Goal: Information Seeking & Learning: Learn about a topic

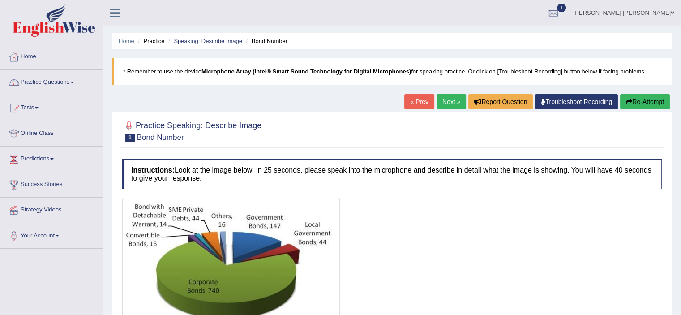
click at [411, 101] on link "« Prev" at bounding box center [420, 101] width 30 height 15
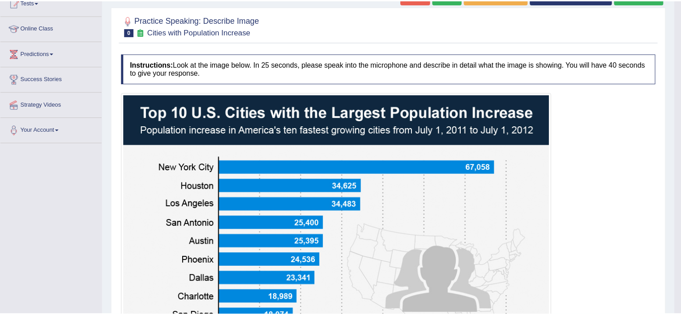
scroll to position [112, 0]
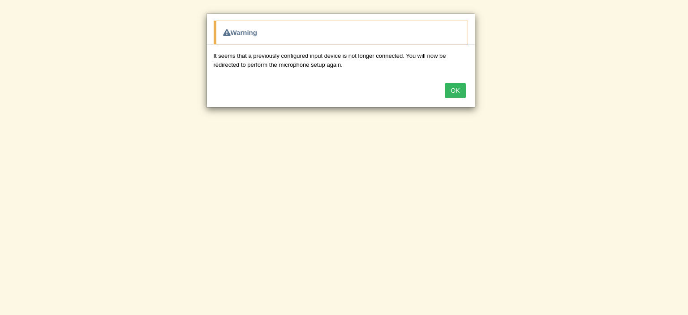
click at [457, 91] on button "OK" at bounding box center [455, 90] width 21 height 15
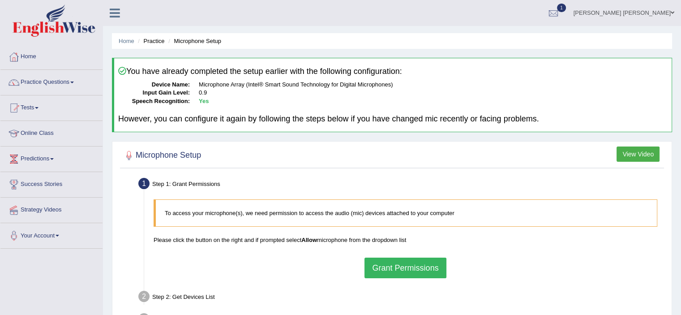
click at [71, 84] on link "Practice Questions" at bounding box center [51, 81] width 102 height 22
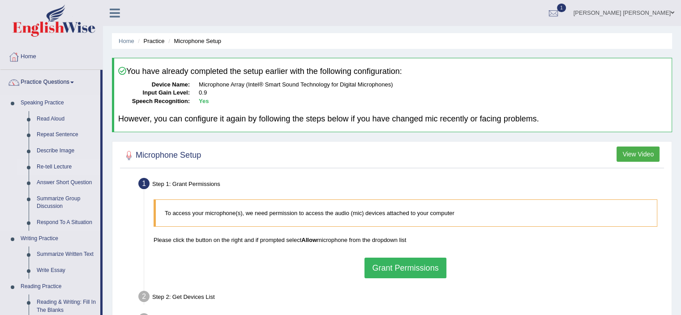
click at [63, 166] on link "Re-tell Lecture" at bounding box center [67, 167] width 68 height 16
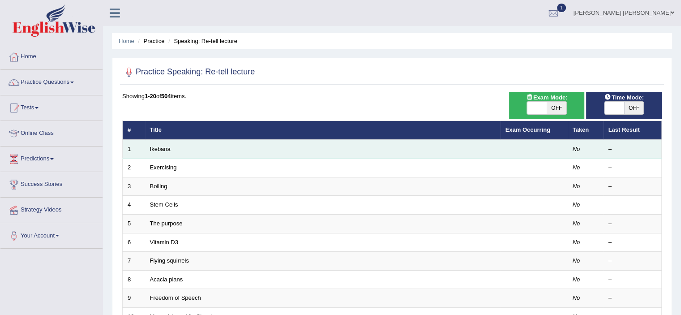
click at [172, 148] on td "Ikebana" at bounding box center [323, 149] width 356 height 19
click at [167, 148] on link "Ikebana" at bounding box center [160, 149] width 21 height 7
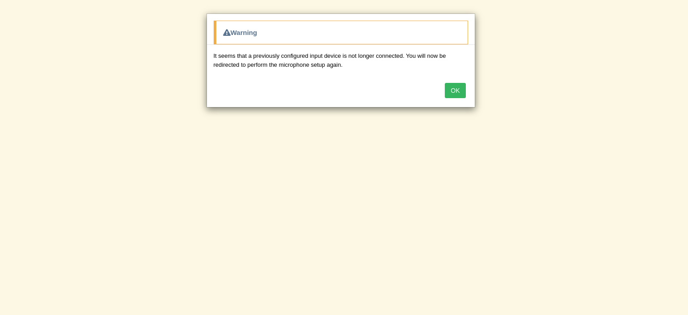
click at [451, 89] on button "OK" at bounding box center [455, 90] width 21 height 15
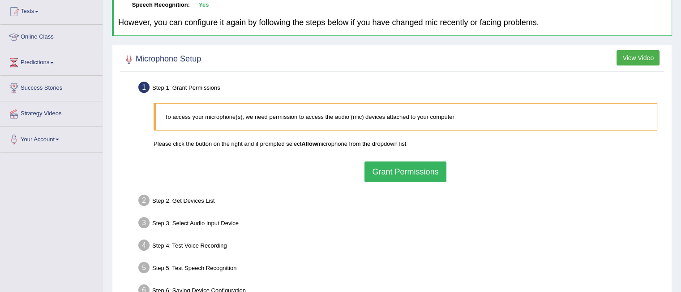
scroll to position [99, 0]
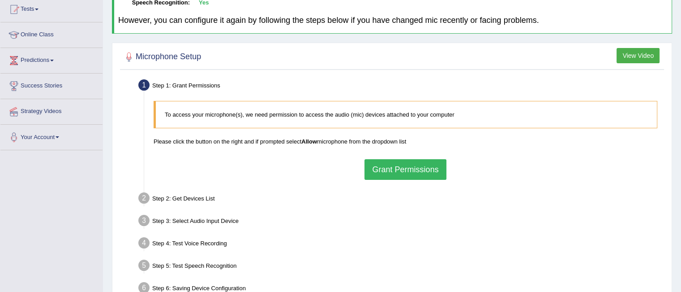
click at [398, 168] on button "Grant Permissions" at bounding box center [406, 169] width 82 height 21
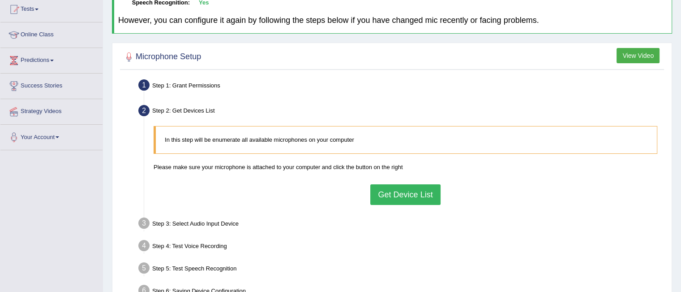
click at [407, 195] on button "Get Device List" at bounding box center [406, 194] width 70 height 21
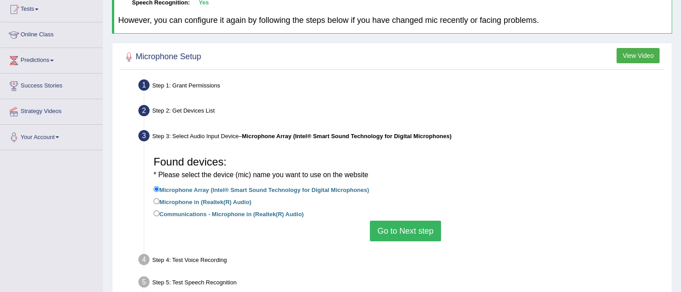
scroll to position [179, 0]
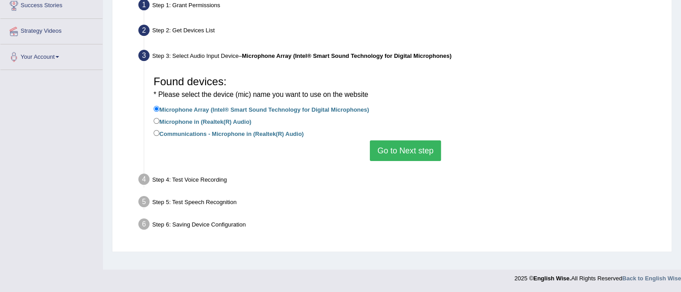
click at [409, 148] on button "Go to Next step" at bounding box center [405, 150] width 71 height 21
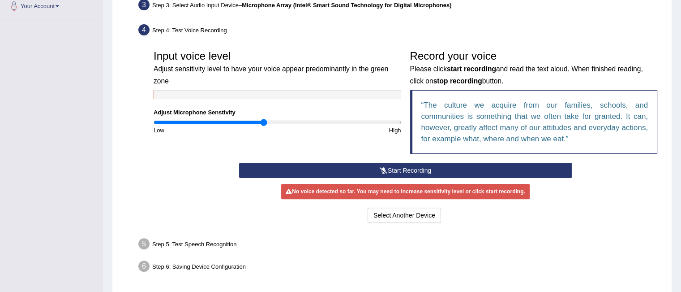
scroll to position [231, 0]
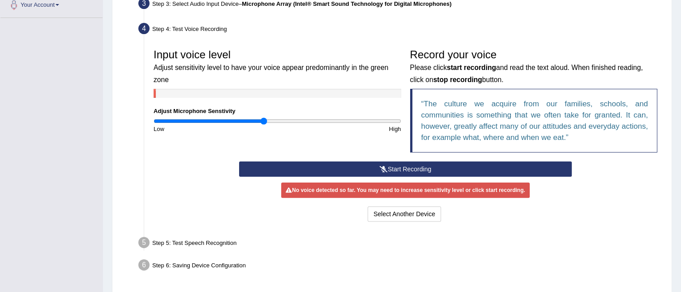
click at [418, 168] on button "Start Recording" at bounding box center [405, 168] width 333 height 15
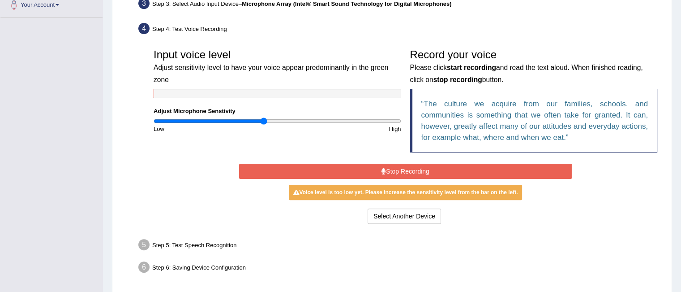
click at [418, 168] on button "Stop Recording" at bounding box center [405, 171] width 333 height 15
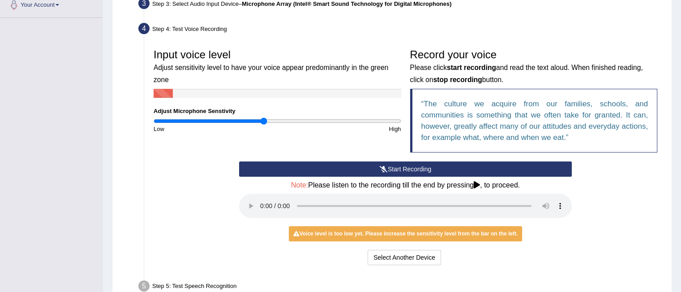
click at [398, 168] on button "Start Recording" at bounding box center [405, 168] width 333 height 15
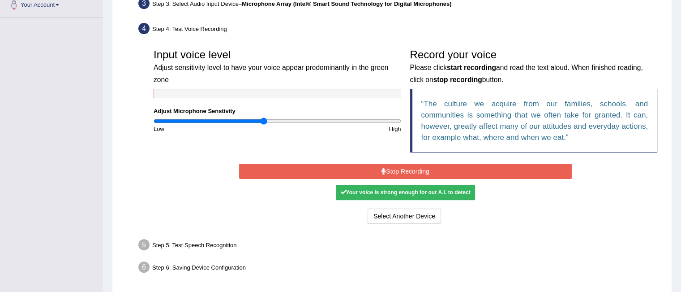
click at [382, 192] on div "Your voice is strong enough for our A.I. to detect" at bounding box center [405, 192] width 139 height 15
click at [387, 166] on button "Stop Recording" at bounding box center [405, 171] width 333 height 15
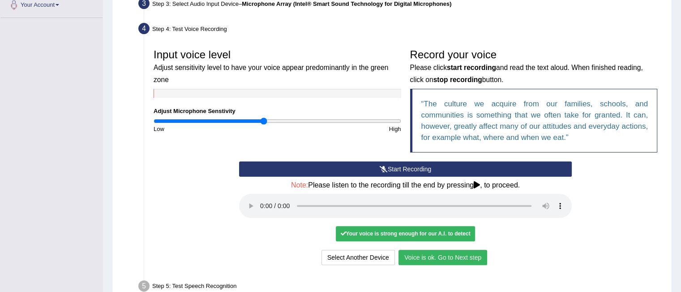
click at [437, 257] on button "Voice is ok. Go to Next step" at bounding box center [443, 257] width 89 height 15
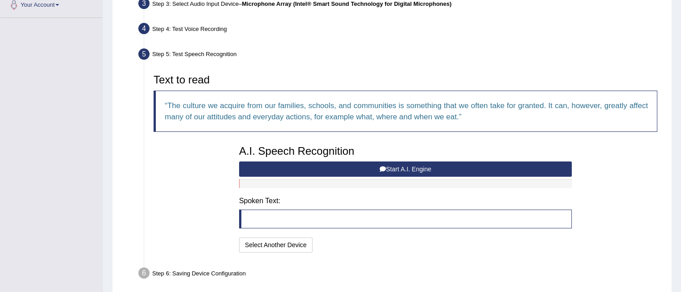
scroll to position [267, 0]
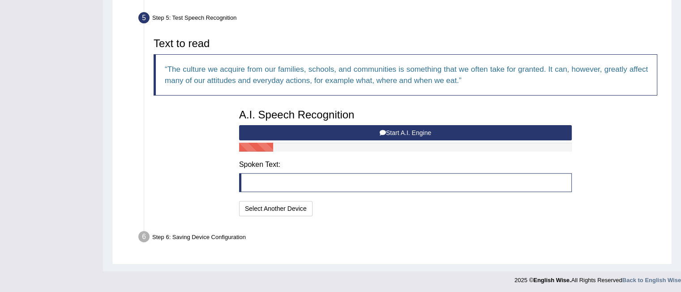
click at [390, 130] on button "Start A.I. Engine" at bounding box center [405, 132] width 333 height 15
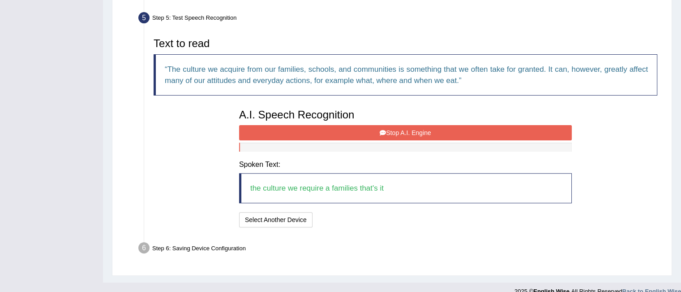
click at [380, 134] on button "Stop A.I. Engine" at bounding box center [405, 132] width 333 height 15
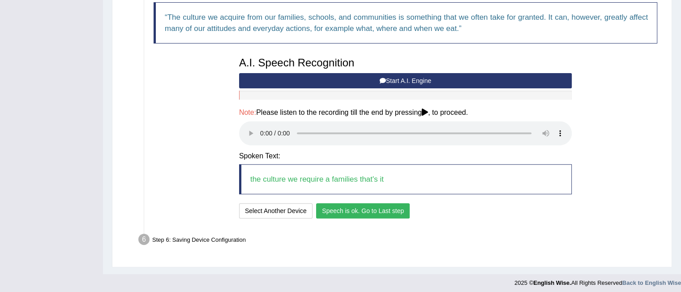
scroll to position [322, 0]
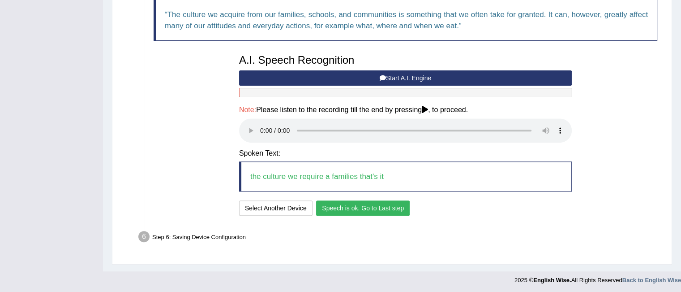
click at [377, 211] on button "Speech is ok. Go to Last step" at bounding box center [363, 207] width 94 height 15
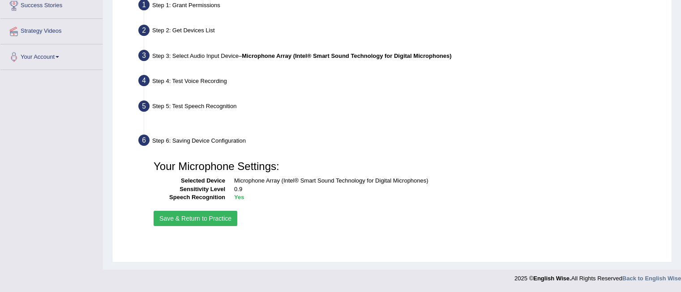
scroll to position [179, 0]
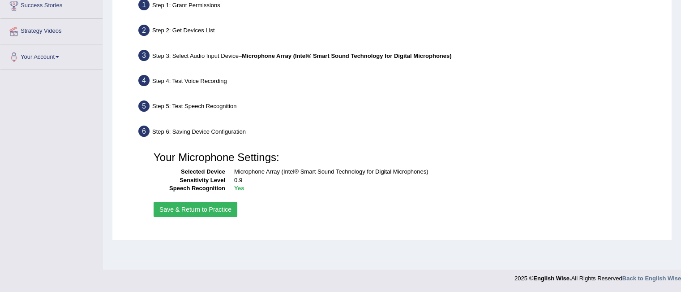
click at [215, 207] on button "Save & Return to Practice" at bounding box center [196, 209] width 84 height 15
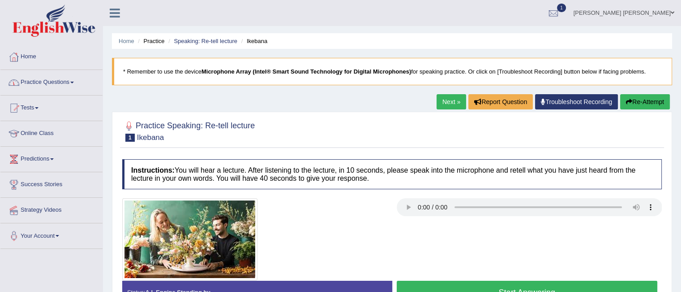
click at [74, 82] on span at bounding box center [72, 83] width 4 height 2
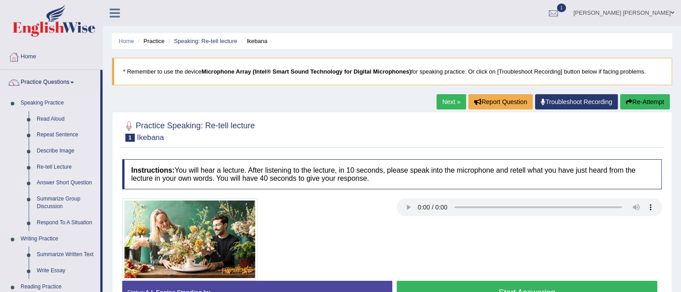
click at [50, 185] on link "Answer Short Question" at bounding box center [67, 183] width 68 height 16
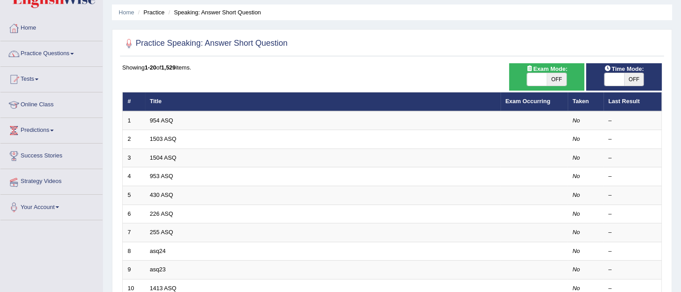
scroll to position [30, 0]
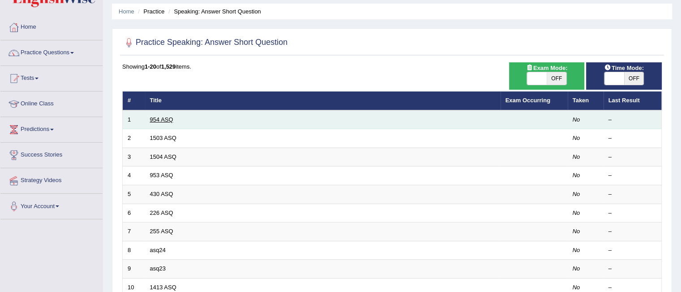
click at [162, 116] on link "954 ASQ" at bounding box center [161, 119] width 23 height 7
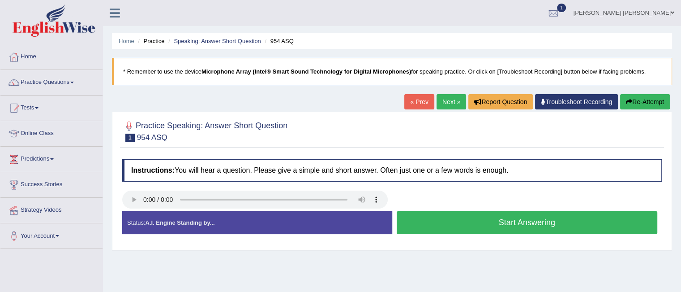
click at [74, 82] on span at bounding box center [72, 83] width 4 height 2
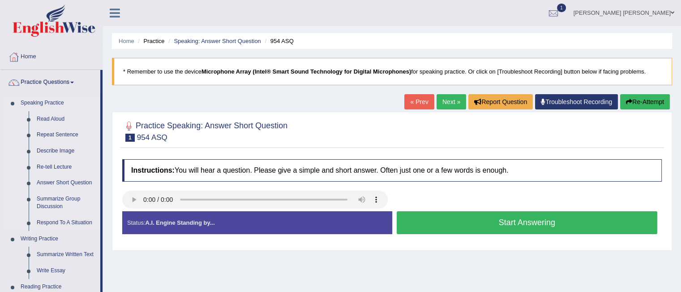
click at [60, 199] on link "Summarize Group Discussion" at bounding box center [67, 203] width 68 height 24
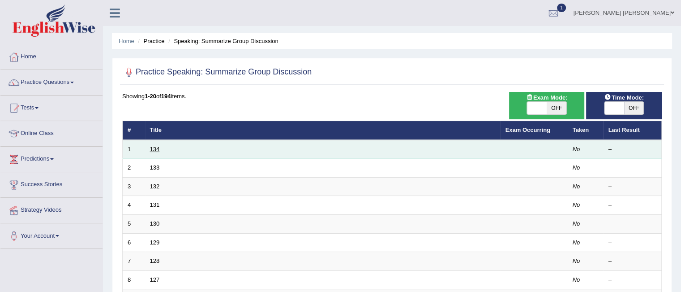
click at [156, 149] on link "134" at bounding box center [155, 149] width 10 height 7
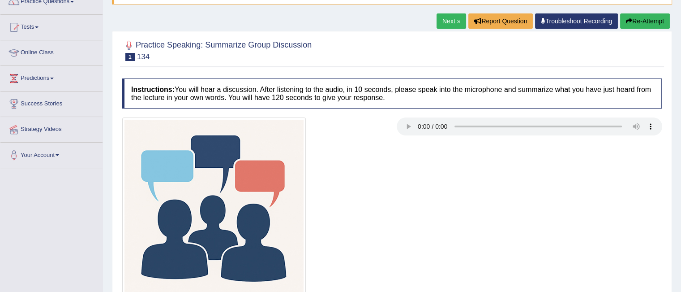
scroll to position [78, 0]
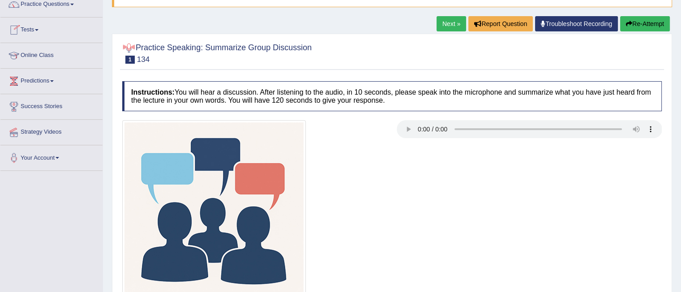
click at [72, 58] on link "Online Class" at bounding box center [51, 54] width 102 height 22
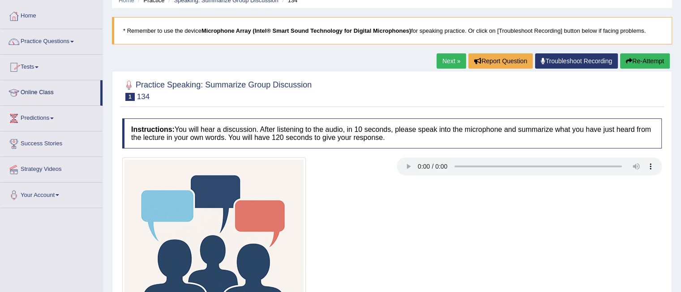
scroll to position [40, 0]
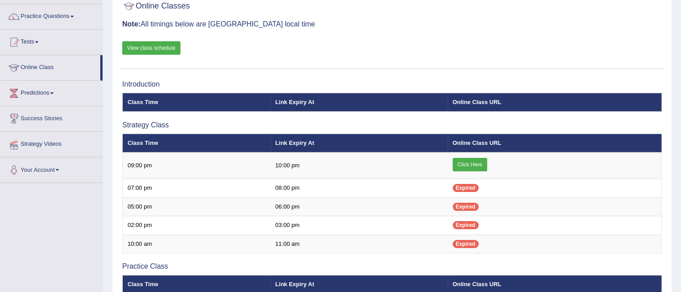
scroll to position [67, 0]
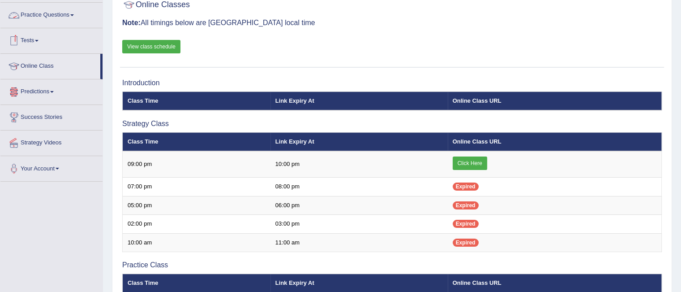
click at [73, 12] on link "Practice Questions" at bounding box center [51, 14] width 102 height 22
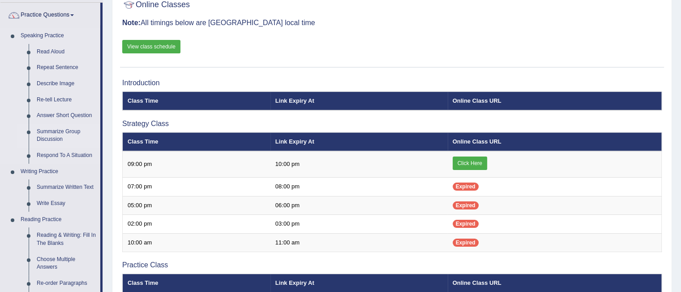
click at [54, 134] on link "Summarize Group Discussion" at bounding box center [67, 136] width 68 height 24
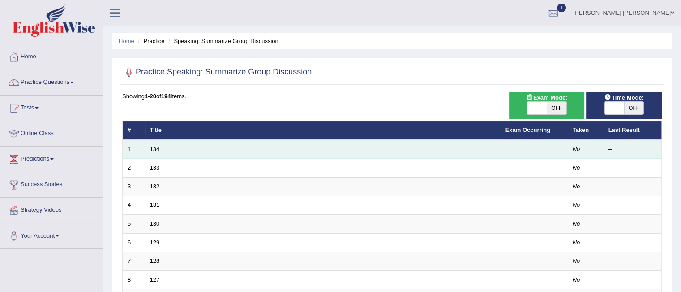
click at [178, 147] on td "134" at bounding box center [323, 149] width 356 height 19
click at [153, 151] on link "134" at bounding box center [155, 149] width 10 height 7
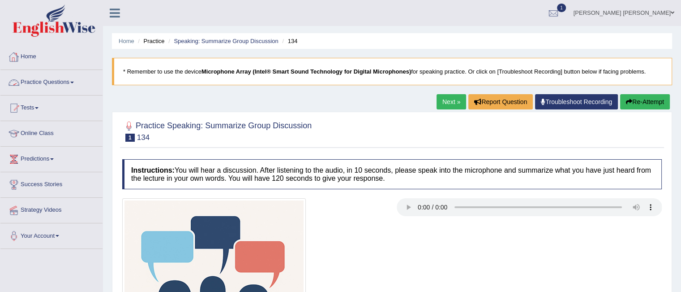
click at [74, 82] on span at bounding box center [72, 83] width 4 height 2
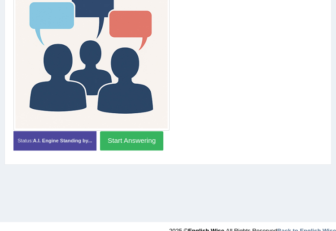
scroll to position [226, 0]
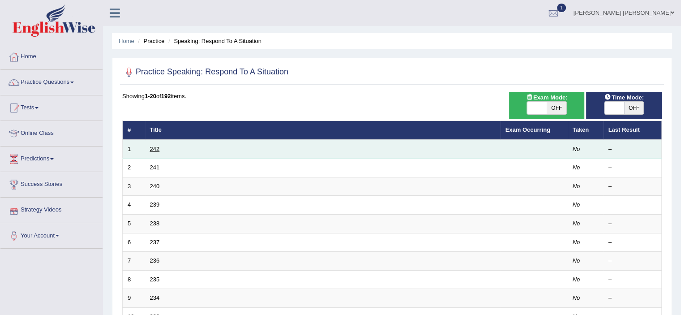
click at [158, 150] on link "242" at bounding box center [155, 149] width 10 height 7
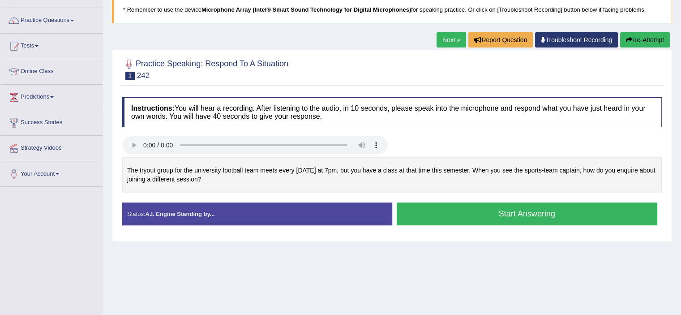
scroll to position [67, 0]
